Goal: Navigation & Orientation: Find specific page/section

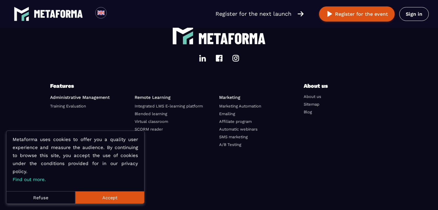
scroll to position [2126, 0]
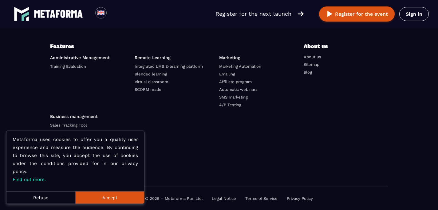
click at [55, 200] on button "Refuse" at bounding box center [40, 197] width 69 height 12
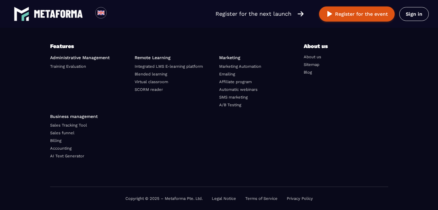
click at [314, 56] on link "About us" at bounding box center [313, 56] width 18 height 5
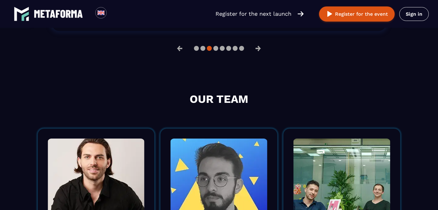
scroll to position [962, 0]
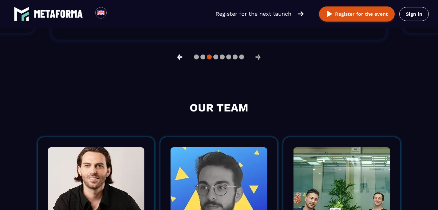
click at [179, 60] on button "←" at bounding box center [180, 56] width 16 height 15
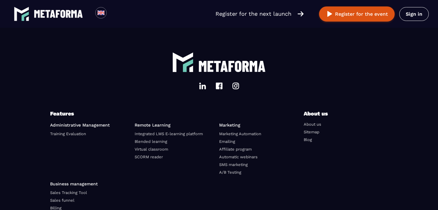
scroll to position [1545, 0]
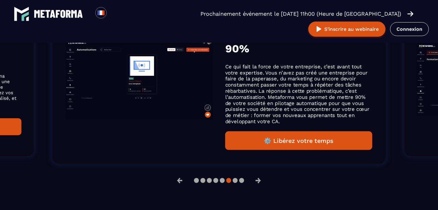
scroll to position [449, 0]
